Goal: Transaction & Acquisition: Purchase product/service

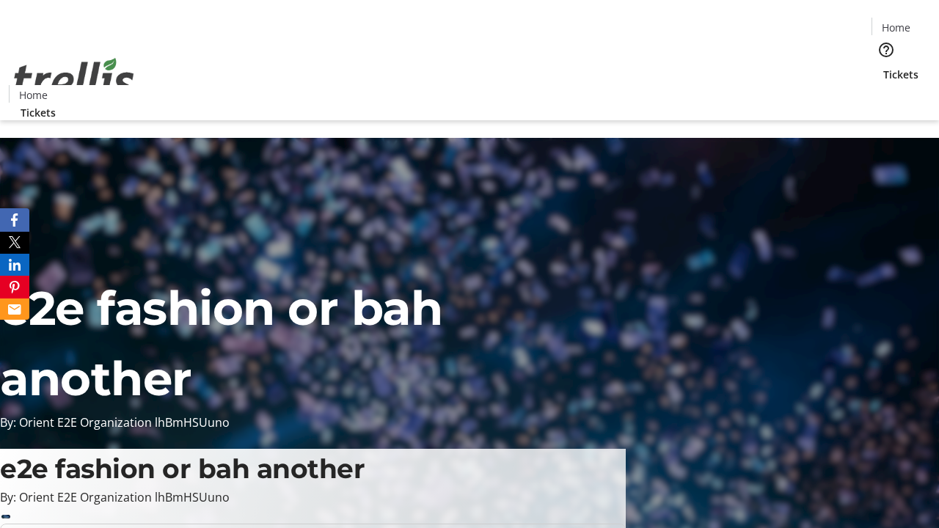
click at [883, 67] on span "Tickets" at bounding box center [900, 74] width 35 height 15
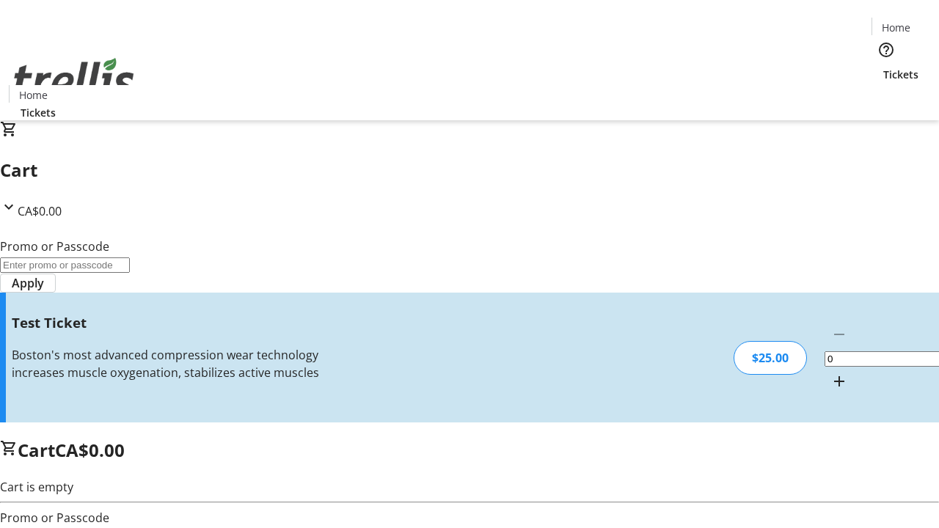
click at [830, 372] on mat-icon "Increment by one" at bounding box center [839, 381] width 18 height 18
type input "1"
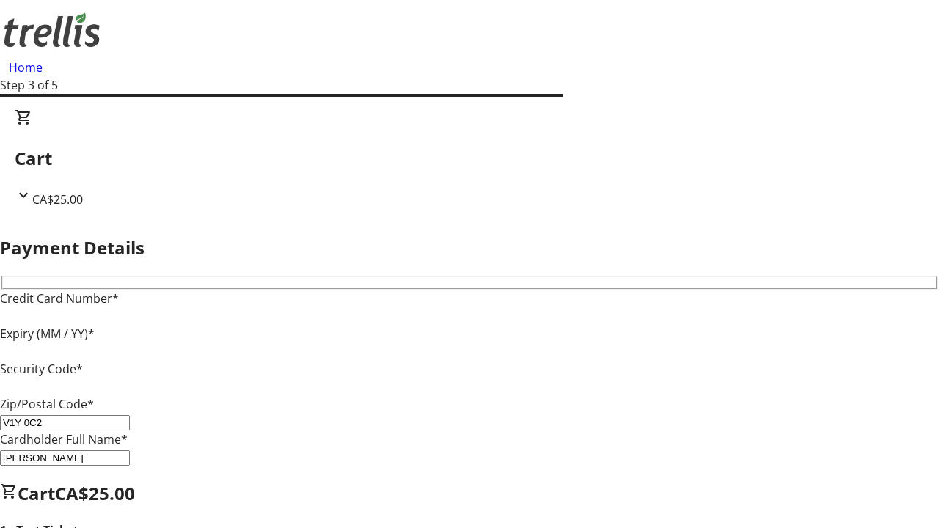
type input "V1Y 0C2"
